Goal: Task Accomplishment & Management: Manage account settings

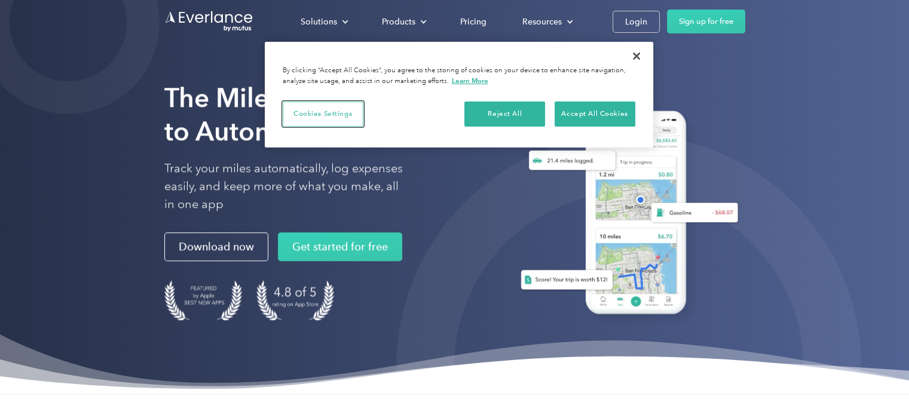
click at [335, 111] on button "Cookies Settings" at bounding box center [323, 114] width 81 height 25
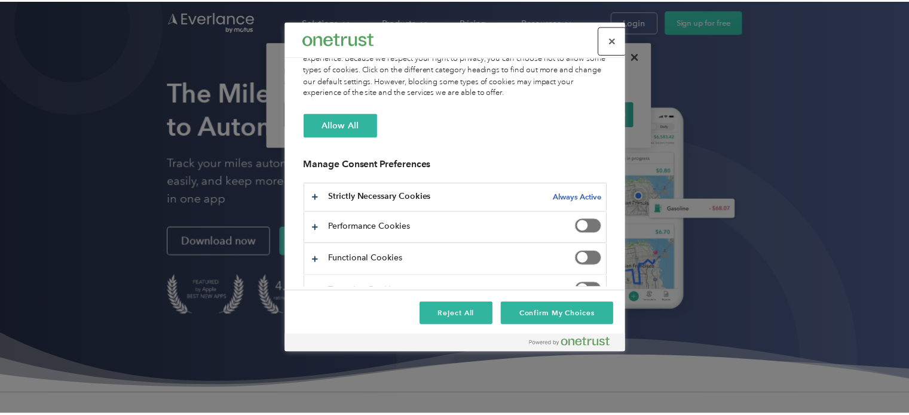
scroll to position [96, 0]
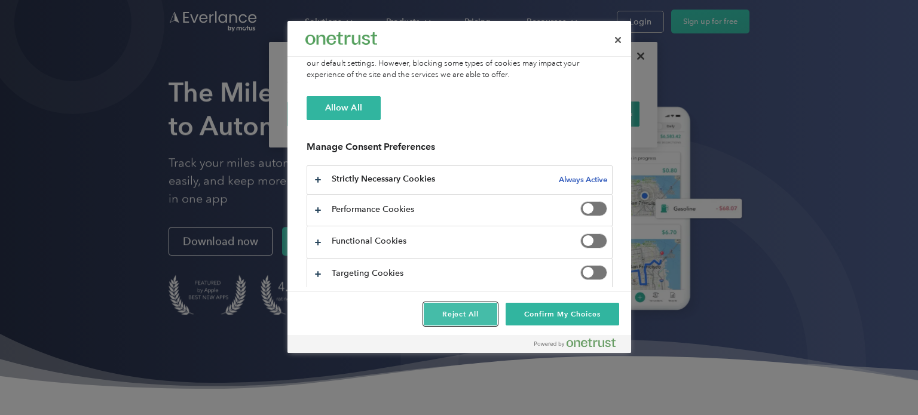
click at [464, 310] on button "Reject All" at bounding box center [461, 314] width 74 height 23
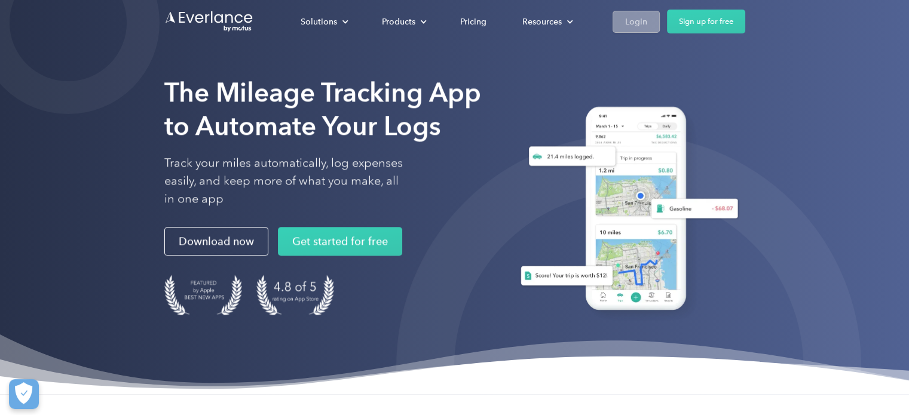
click at [643, 27] on div "Login" at bounding box center [636, 21] width 22 height 15
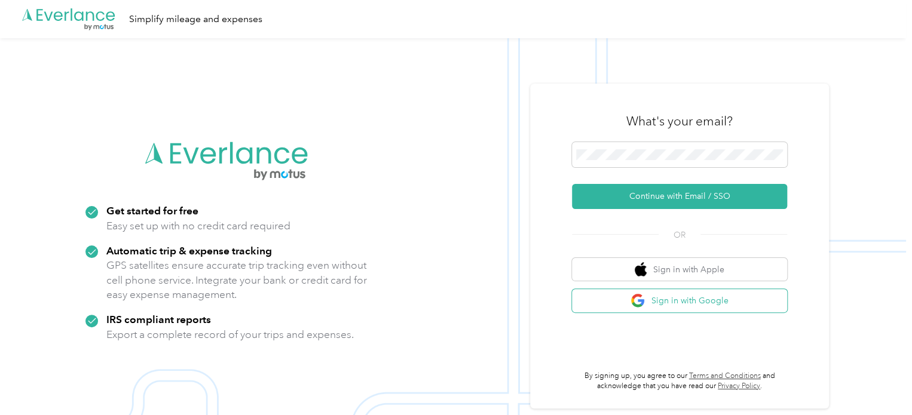
click at [692, 305] on button "Sign in with Google" at bounding box center [679, 300] width 215 height 23
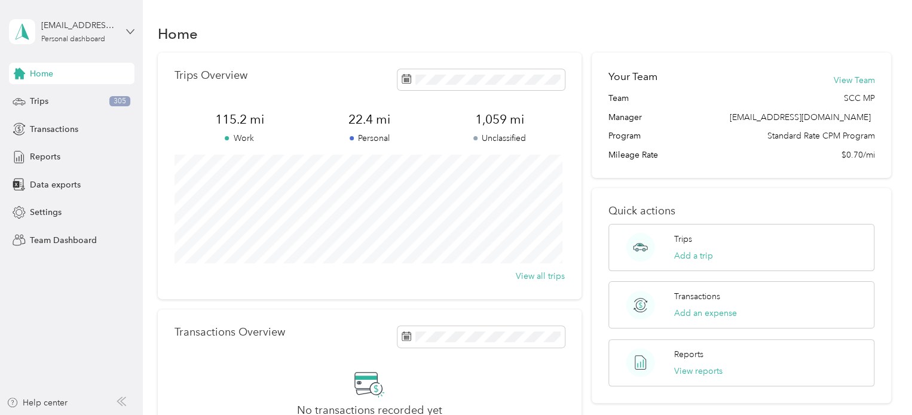
click at [128, 29] on icon at bounding box center [130, 31] width 8 height 8
click at [122, 93] on div "Team dashboard" at bounding box center [134, 98] width 235 height 21
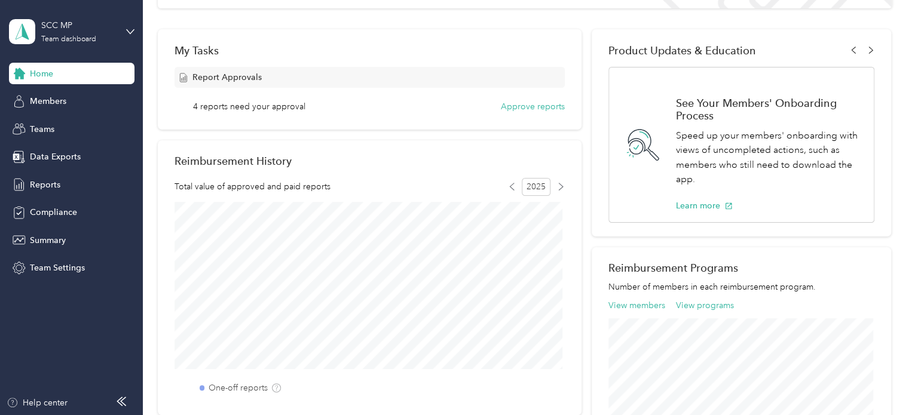
scroll to position [84, 0]
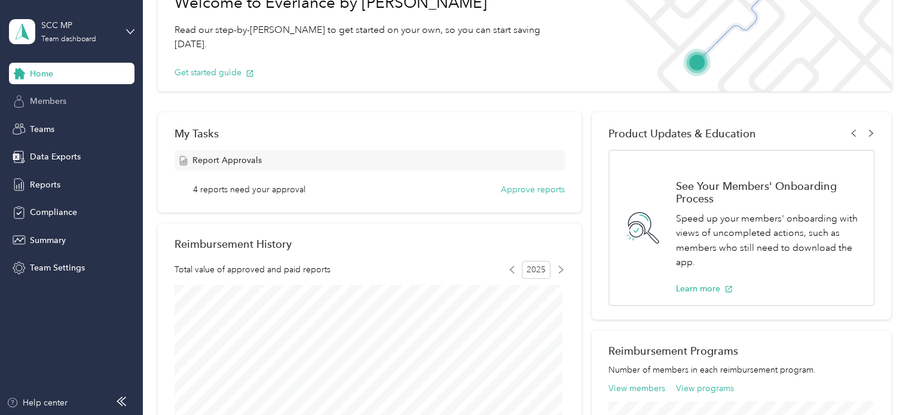
click at [98, 99] on div "Members" at bounding box center [71, 102] width 125 height 22
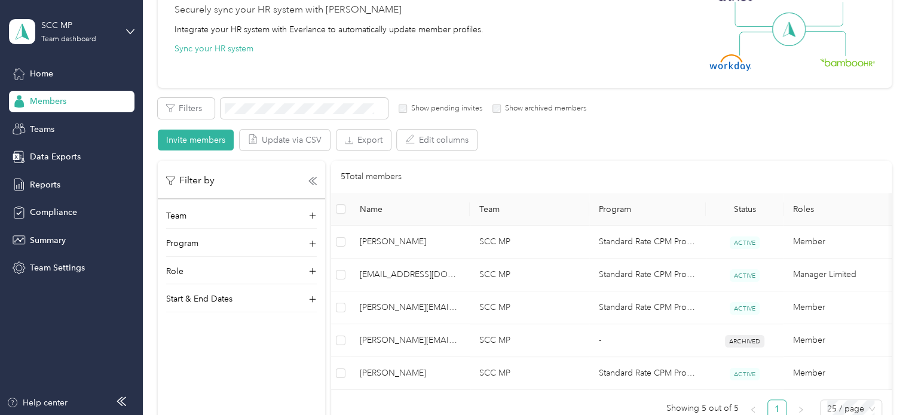
scroll to position [60, 0]
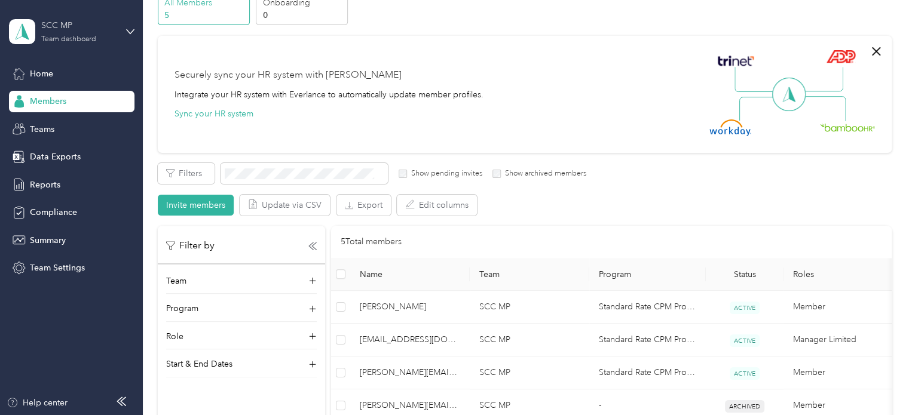
click at [94, 39] on div "Team dashboard" at bounding box center [68, 39] width 55 height 7
click at [92, 116] on div "Personal dashboard" at bounding box center [134, 125] width 235 height 21
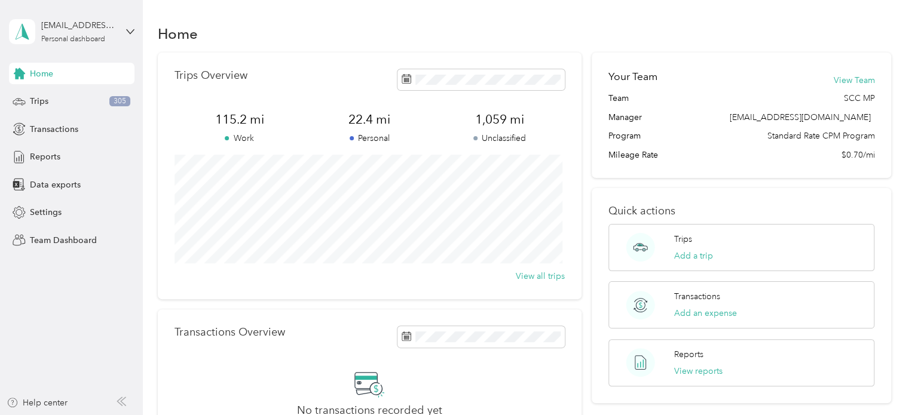
click at [109, 16] on div "[EMAIL_ADDRESS][DOMAIN_NAME] Personal dashboard" at bounding box center [71, 32] width 125 height 42
click at [98, 93] on div "Team dashboard" at bounding box center [134, 93] width 235 height 21
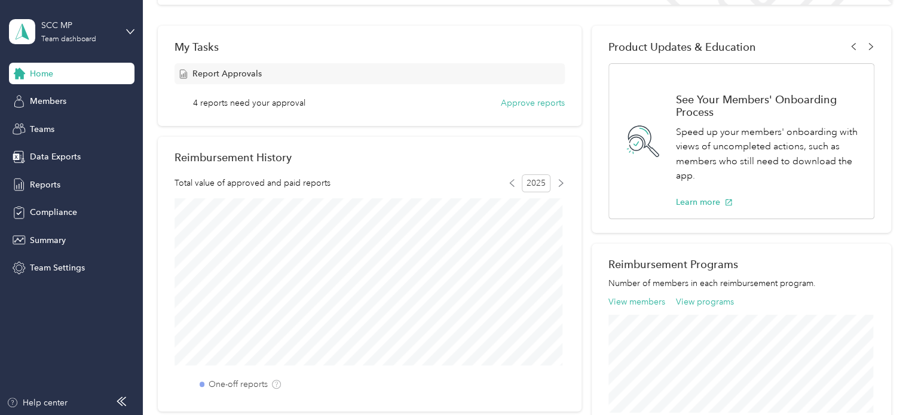
scroll to position [179, 0]
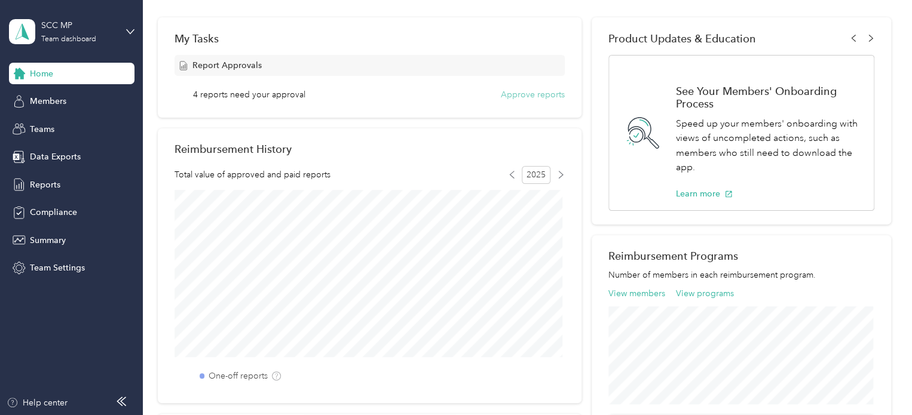
click at [501, 97] on button "Approve reports" at bounding box center [533, 94] width 64 height 13
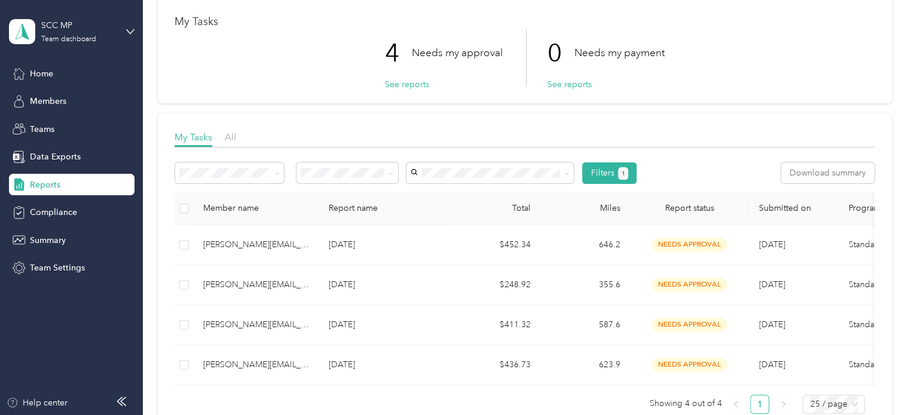
scroll to position [119, 0]
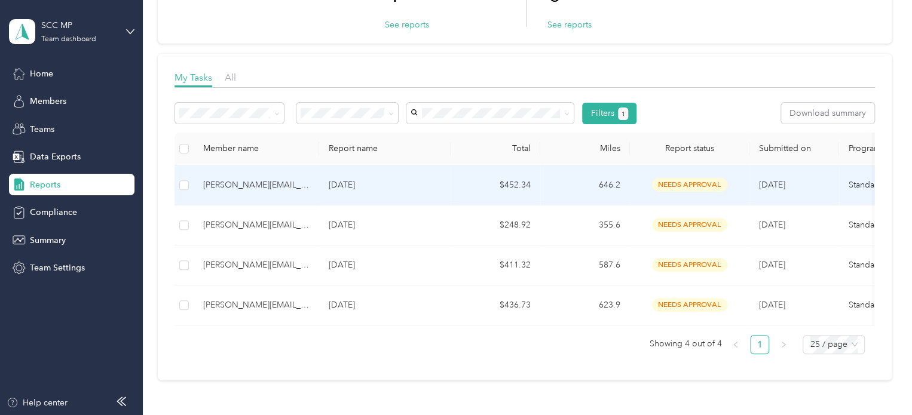
click at [375, 192] on td "[DATE]" at bounding box center [384, 185] width 131 height 40
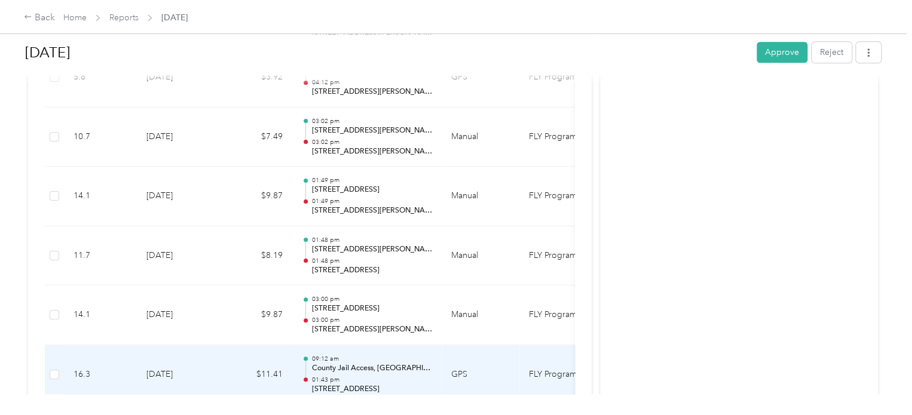
scroll to position [597, 0]
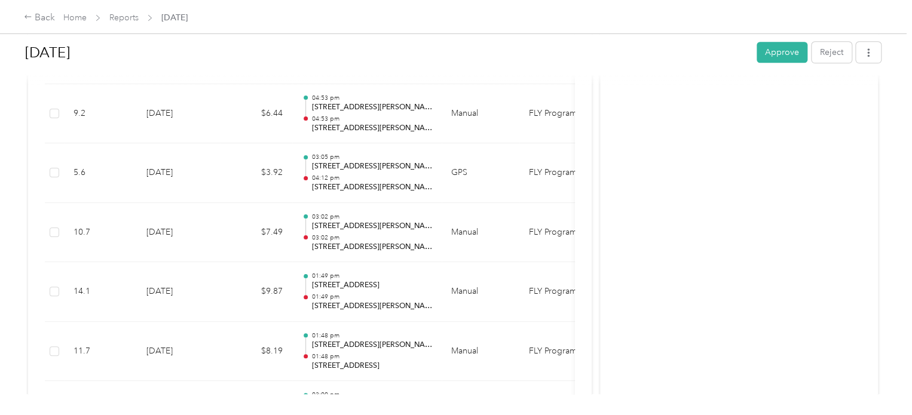
click at [140, 22] on div "Home Reports [DATE]" at bounding box center [125, 17] width 124 height 13
click at [130, 21] on link "Reports" at bounding box center [123, 18] width 29 height 10
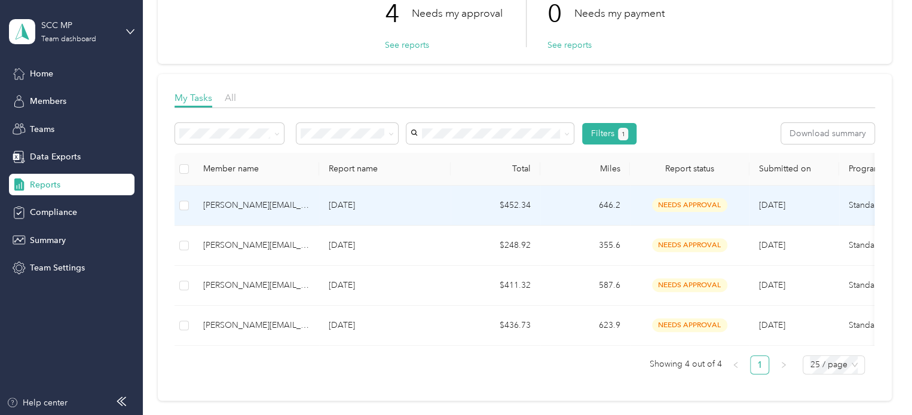
scroll to position [119, 0]
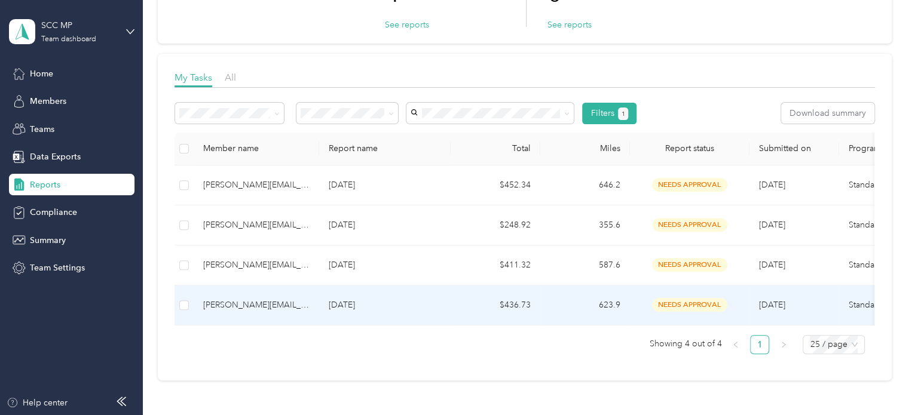
click at [763, 308] on span "[DATE]" at bounding box center [772, 305] width 26 height 10
